Goal: Check status: Check status

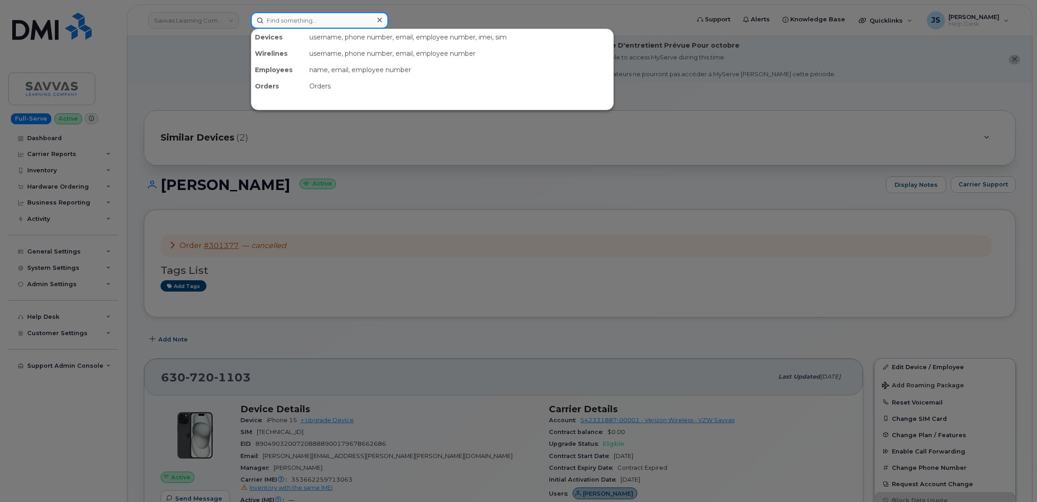
paste input "MB1000503711296"
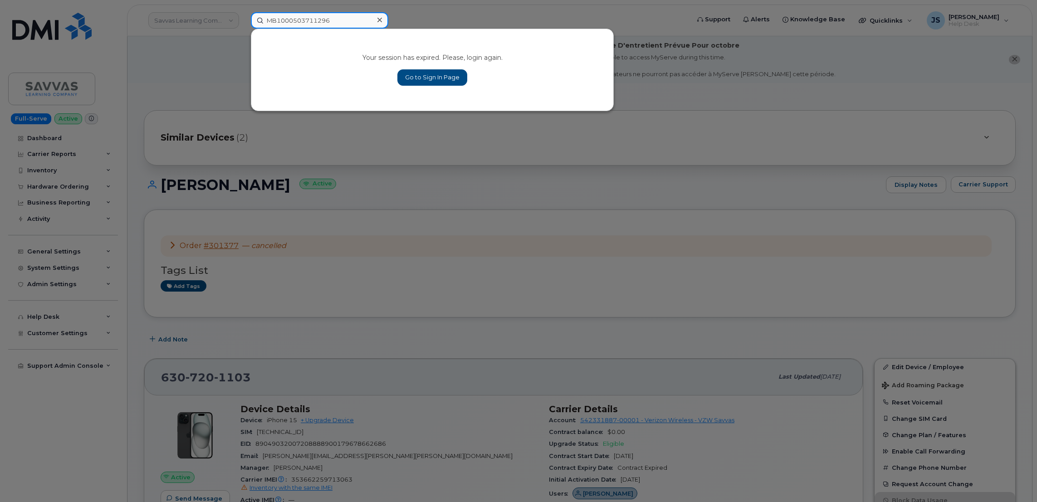
type input "MB1000503711296"
click at [425, 68] on div "Your session has expired. Please, login again. Go to Sign In Page" at bounding box center [432, 70] width 362 height 82
click at [427, 81] on link "Go to Sign In Page" at bounding box center [432, 77] width 70 height 16
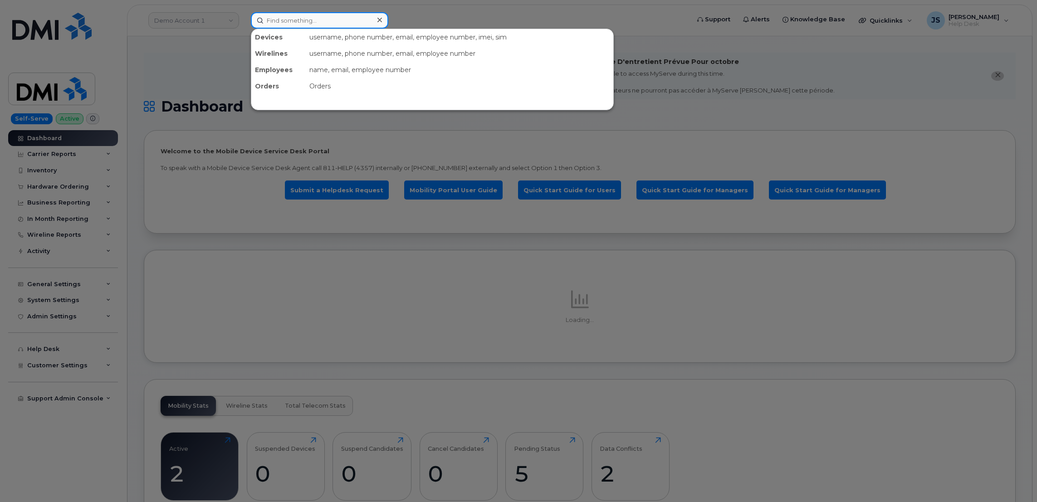
paste input "4024309404"
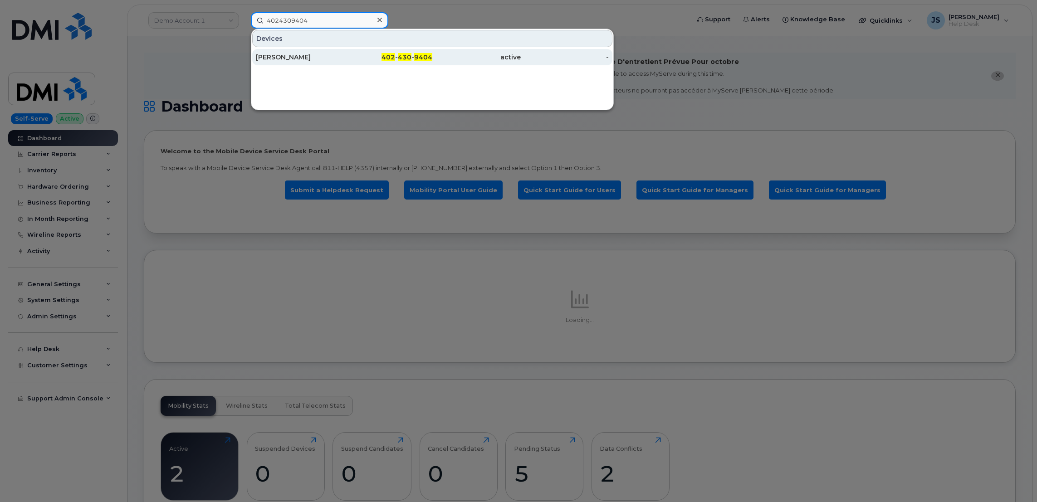
type input "4024309404"
click at [307, 57] on div "[PERSON_NAME]" at bounding box center [300, 57] width 88 height 9
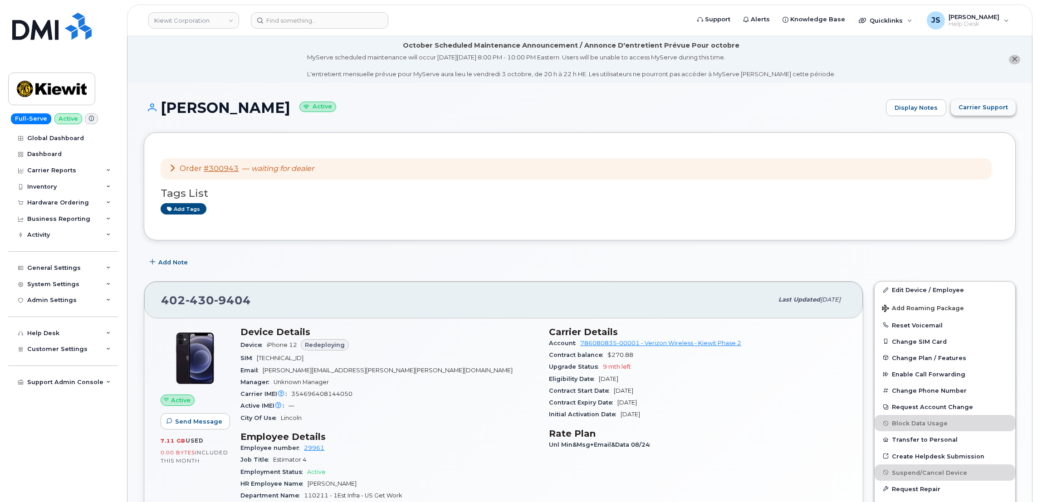
click at [973, 106] on span "Carrier Support" at bounding box center [982, 107] width 49 height 9
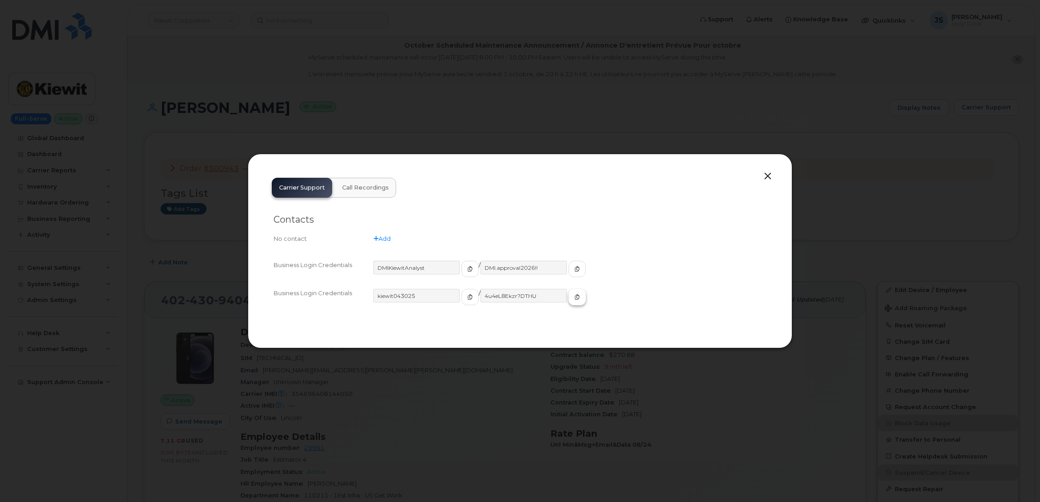
click at [574, 298] on icon "button" at bounding box center [576, 296] width 5 height 5
